Goal: Register for event/course

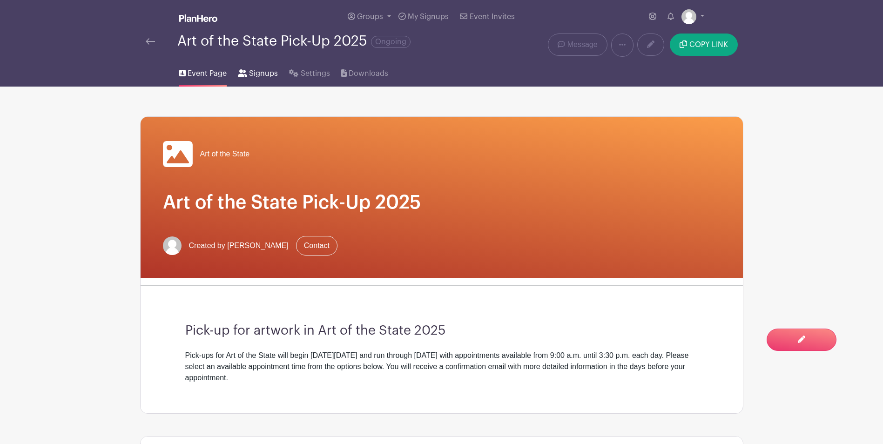
drag, startPoint x: 0, startPoint y: 0, endPoint x: 258, endPoint y: 80, distance: 269.5
click at [258, 80] on link "Signups" at bounding box center [258, 72] width 40 height 30
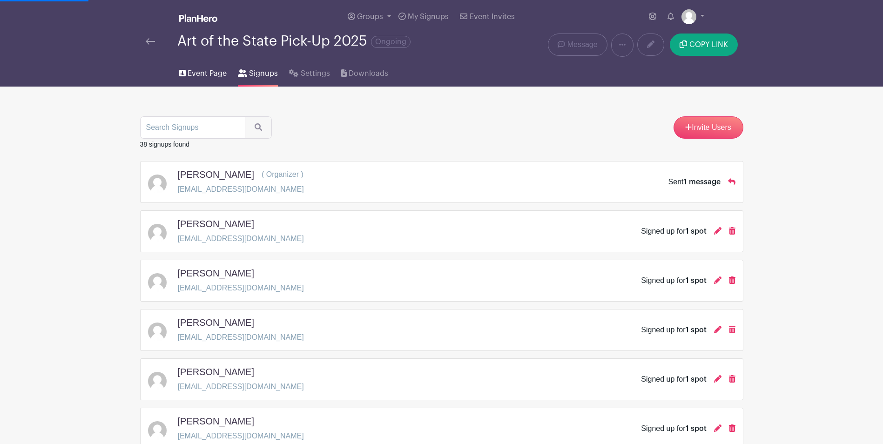
click at [196, 75] on span "Event Page" at bounding box center [207, 73] width 39 height 11
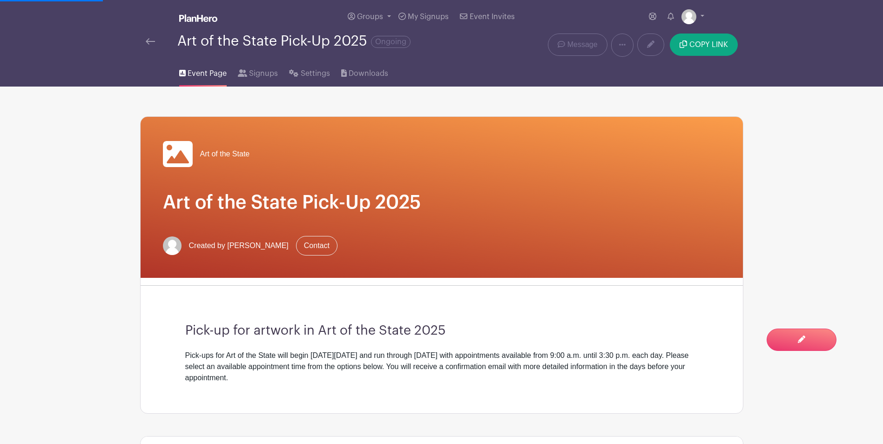
click at [146, 45] on link at bounding box center [150, 41] width 9 height 11
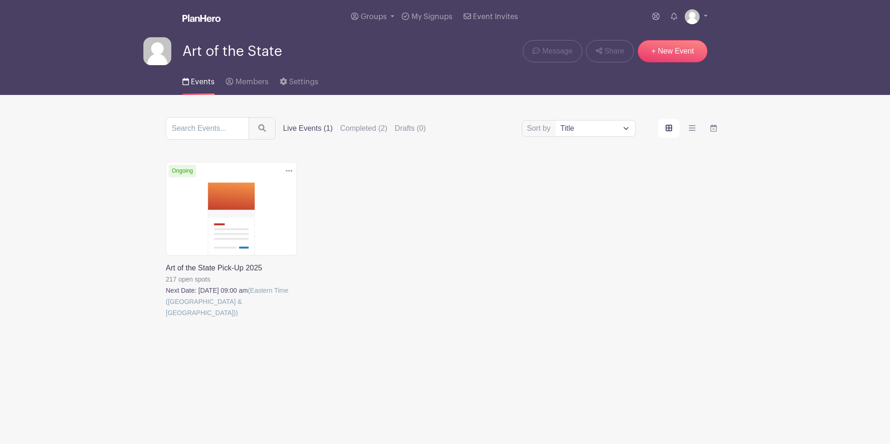
click at [166, 319] on link at bounding box center [166, 319] width 0 height 0
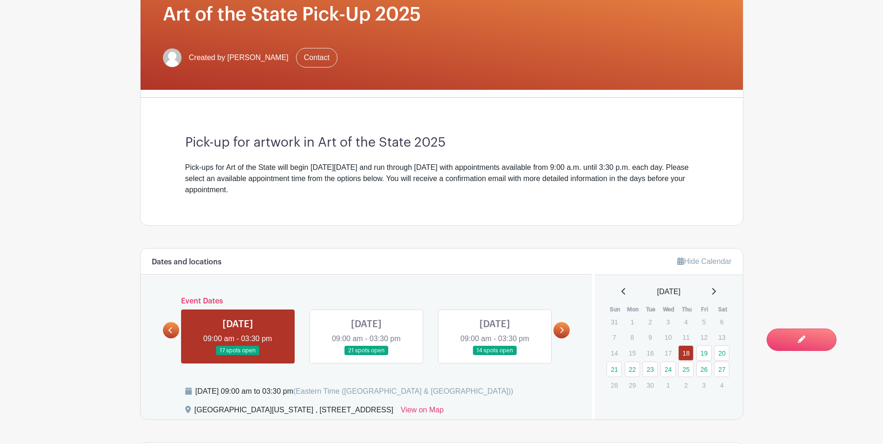
scroll to position [233, 0]
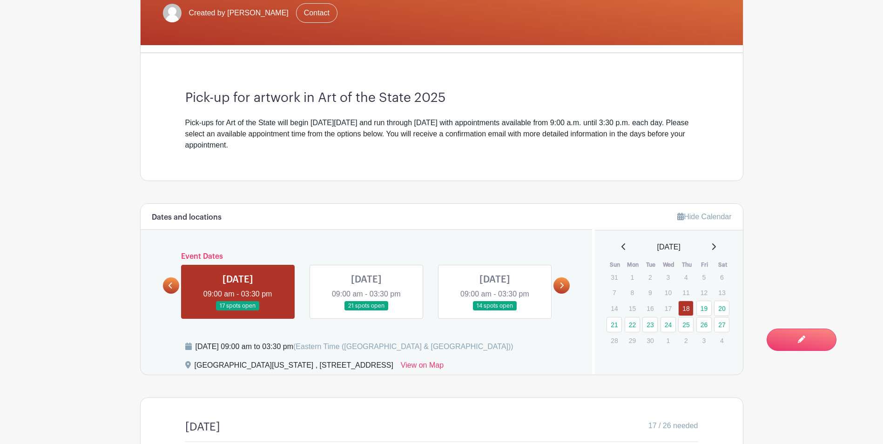
click at [366, 311] on link at bounding box center [366, 311] width 0 height 0
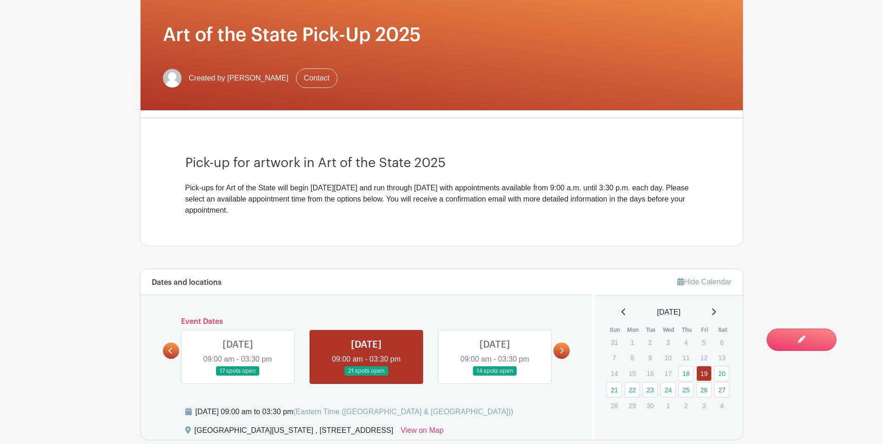
scroll to position [279, 0]
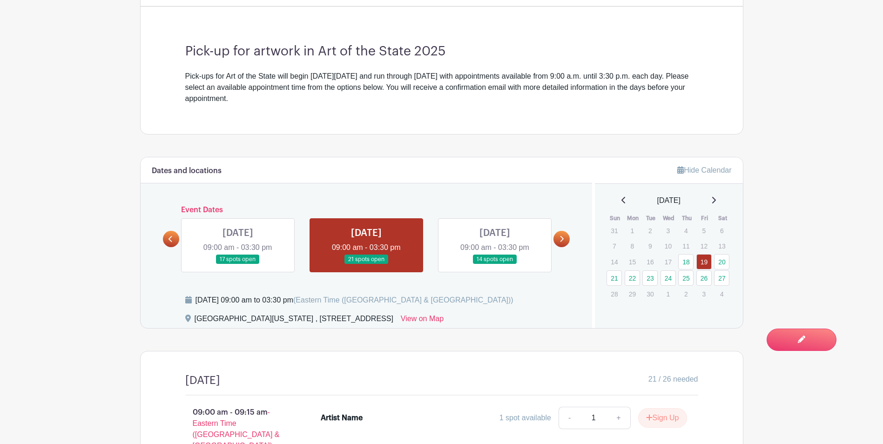
click at [495, 264] on link at bounding box center [495, 264] width 0 height 0
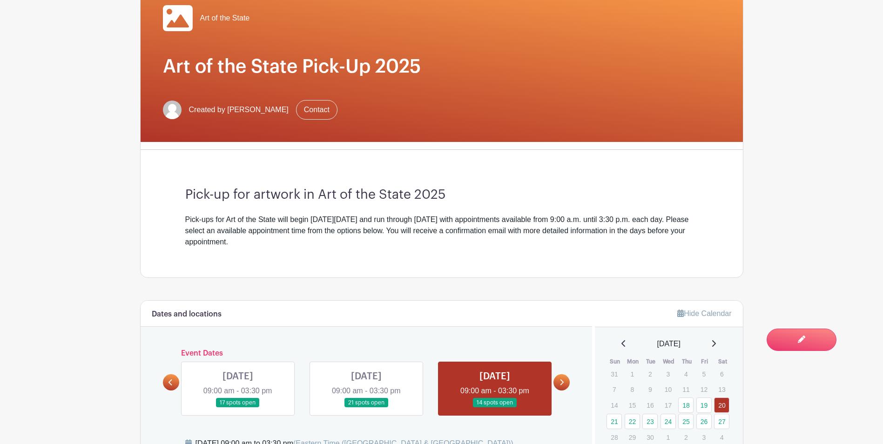
scroll to position [330, 0]
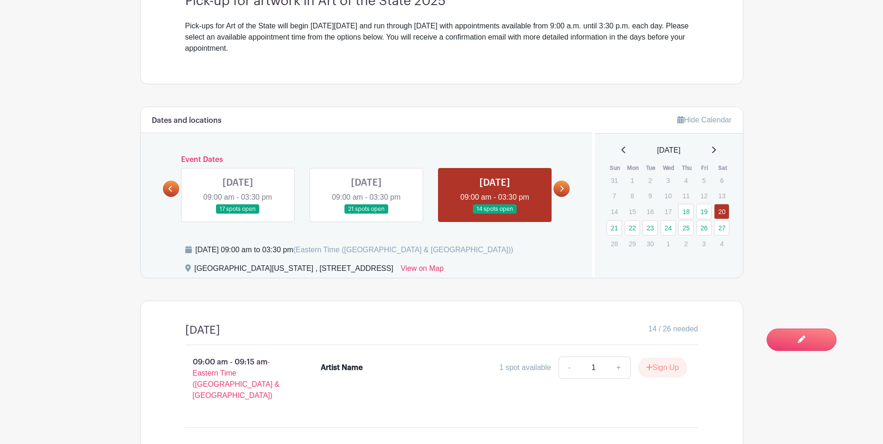
click at [561, 187] on icon at bounding box center [562, 188] width 4 height 7
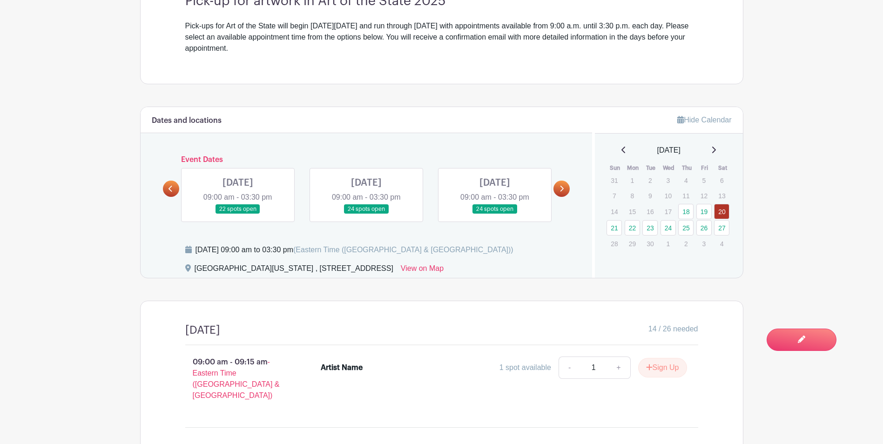
click at [238, 214] on link at bounding box center [238, 214] width 0 height 0
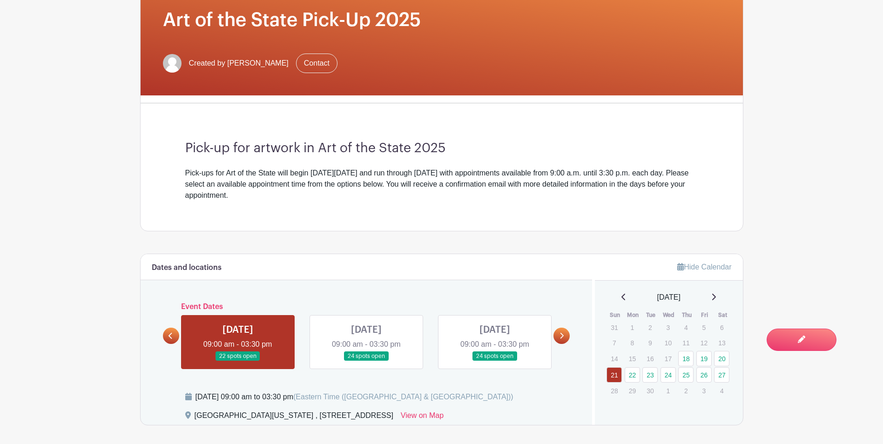
scroll to position [279, 0]
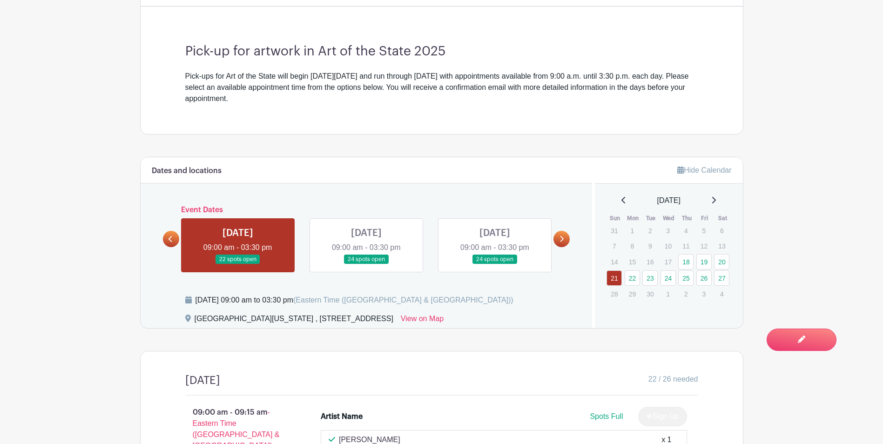
click at [495, 264] on link at bounding box center [495, 264] width 0 height 0
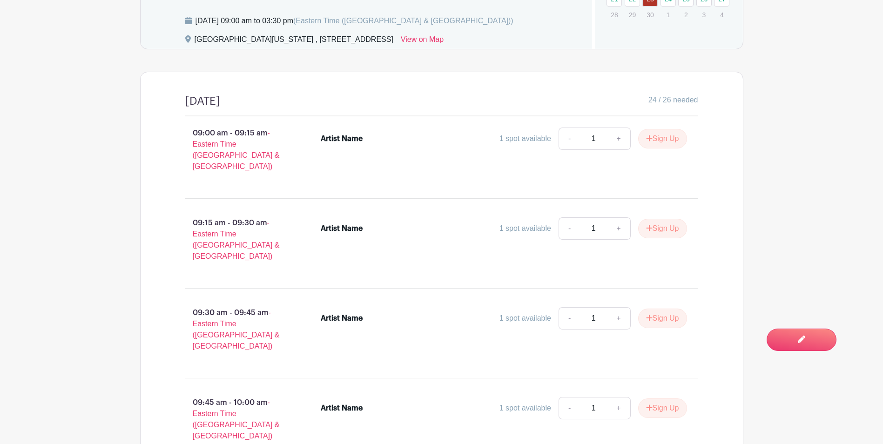
scroll to position [605, 0]
